Goal: Information Seeking & Learning: Learn about a topic

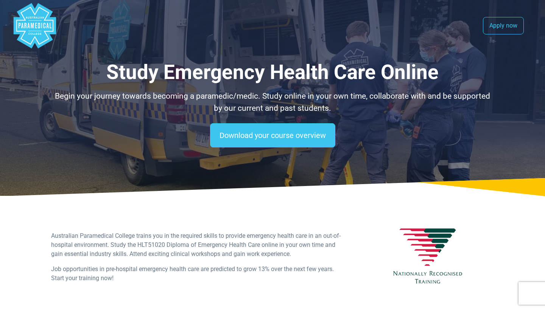
click at [292, 132] on link "Download your course overview" at bounding box center [272, 135] width 125 height 24
click at [529, 22] on div "Apply now Apply now" at bounding box center [508, 25] width 50 height 17
click at [501, 28] on link "Apply now" at bounding box center [503, 25] width 41 height 17
click at [35, 26] on polygon "Australian Paramedical College" at bounding box center [35, 25] width 42 height 45
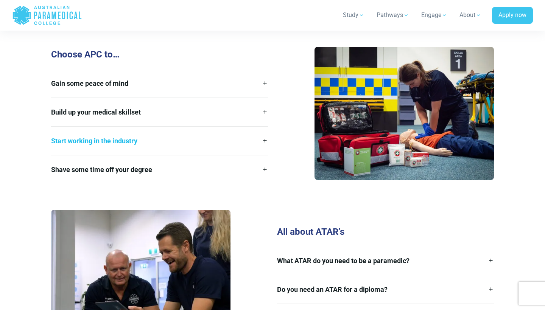
scroll to position [960, 0]
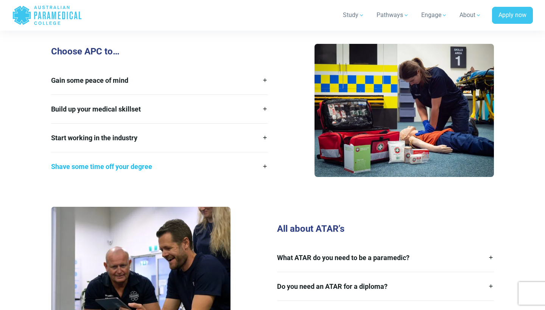
click at [255, 152] on link "Shave some time off your degree" at bounding box center [159, 166] width 217 height 28
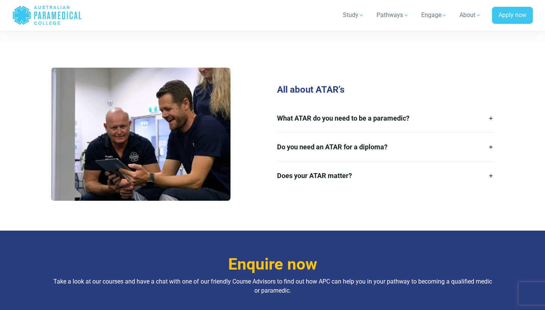
scroll to position [1147, 0]
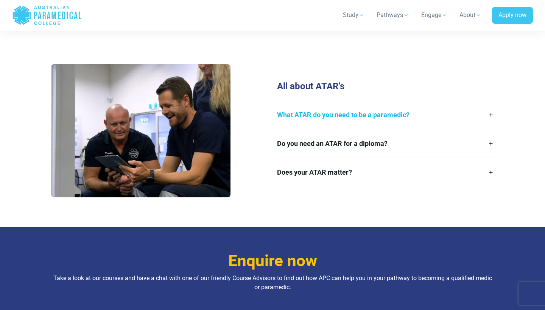
click at [423, 110] on link "What ATAR do you need to be a paramedic?" at bounding box center [385, 115] width 217 height 28
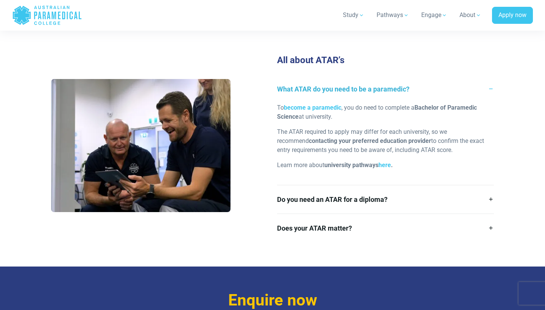
scroll to position [1158, 0]
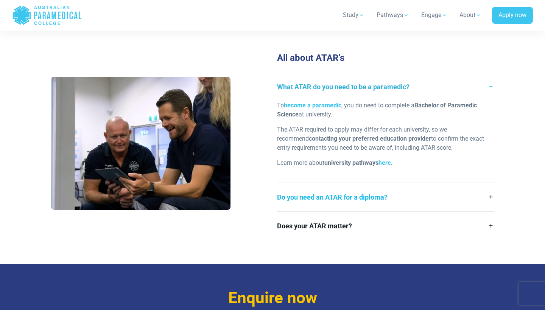
click at [486, 187] on link "Do you need an ATAR for a diploma?" at bounding box center [385, 197] width 217 height 28
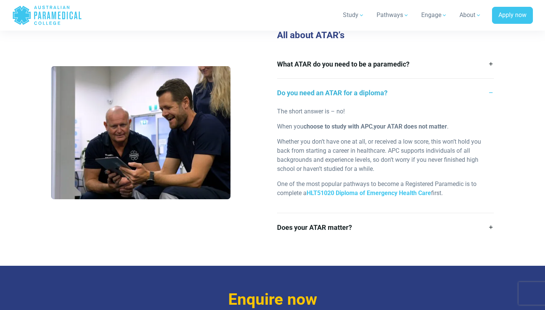
scroll to position [1192, 0]
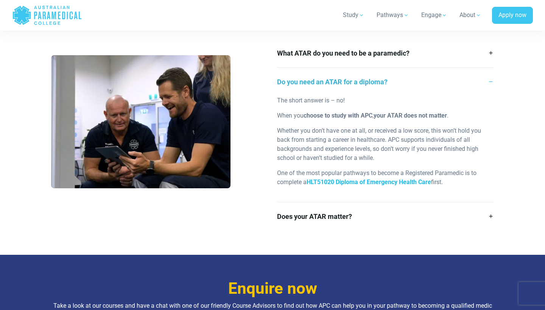
click at [387, 179] on strong "HLT51020 Diploma of Emergency Health Care" at bounding box center [368, 182] width 124 height 7
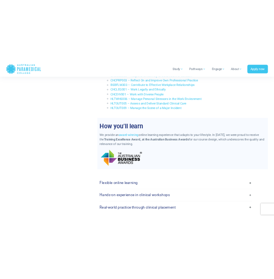
scroll to position [1886, 0]
